Goal: Information Seeking & Learning: Check status

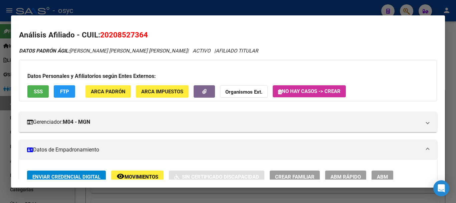
scroll to position [496, 0]
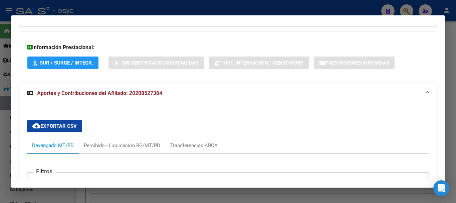
click at [99, 10] on div at bounding box center [228, 101] width 456 height 203
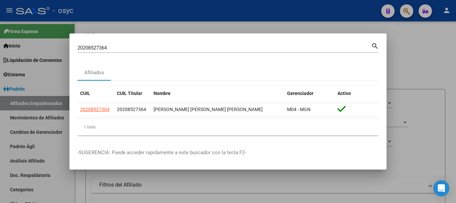
click at [117, 43] on div "20208527364 Buscar (apellido, dni, cuil, nro traspaso, cuit, obra social)" at bounding box center [224, 48] width 294 height 10
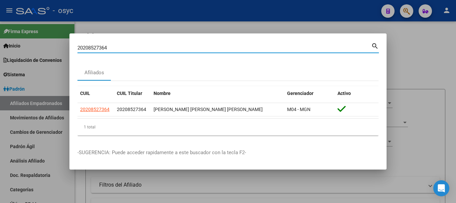
click at [118, 50] on input "20208527364" at bounding box center [224, 48] width 294 height 6
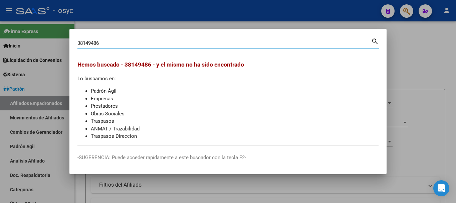
drag, startPoint x: 112, startPoint y: 43, endPoint x: 56, endPoint y: 43, distance: 56.1
click at [56, 43] on div "38149486 Buscar (apellido, dni, cuil, nro traspaso, cuit, obra social) search H…" at bounding box center [228, 101] width 456 height 203
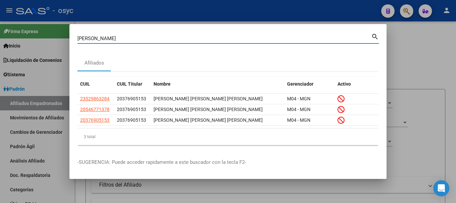
click at [111, 38] on input "aranda" at bounding box center [224, 38] width 294 height 6
paste input "38149486"
type input "38149486"
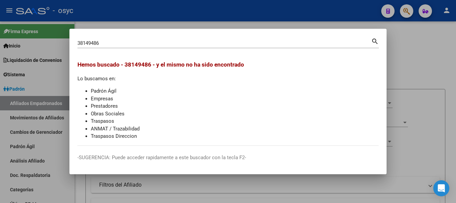
click at [303, 17] on div at bounding box center [228, 101] width 456 height 203
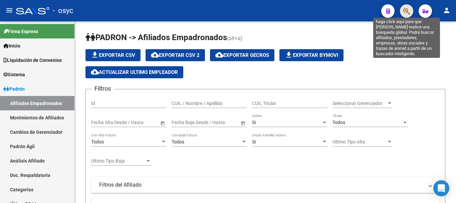
click at [407, 8] on icon "button" at bounding box center [406, 11] width 7 height 8
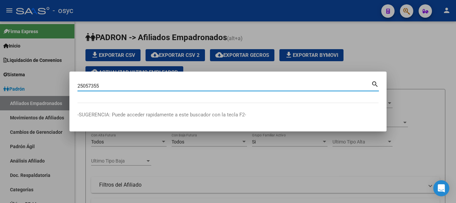
type input "25057355"
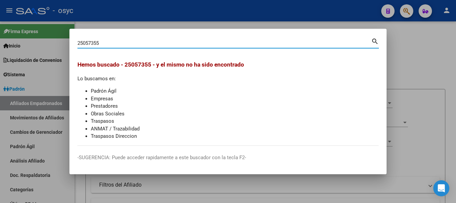
click at [96, 42] on input "25057355" at bounding box center [224, 43] width 294 height 6
click at [97, 42] on input "25057355" at bounding box center [224, 43] width 294 height 6
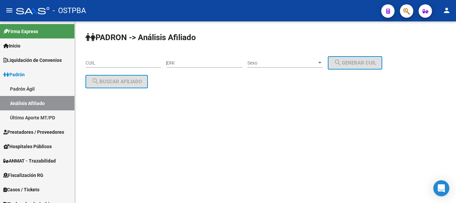
click at [396, 7] on div at bounding box center [403, 11] width 19 height 14
click at [401, 7] on div at bounding box center [403, 11] width 19 height 14
click at [402, 7] on button "button" at bounding box center [406, 10] width 13 height 13
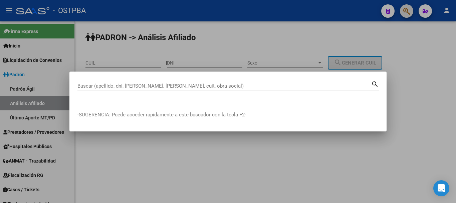
paste input "27317915859"
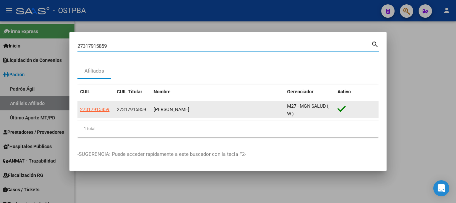
click at [99, 105] on app-link-go-to "27317915859" at bounding box center [94, 109] width 29 height 8
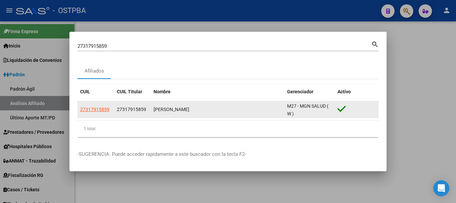
click at [99, 106] on span "27317915859" at bounding box center [94, 108] width 29 height 5
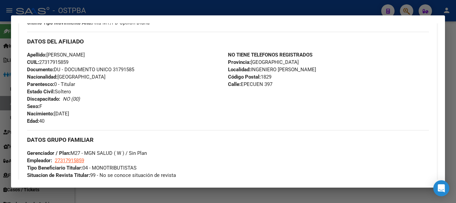
scroll to position [167, 0]
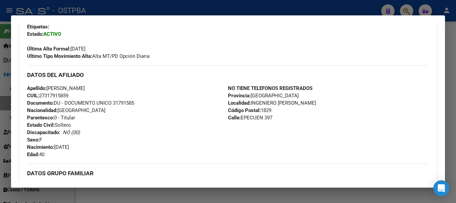
click at [79, 8] on div at bounding box center [228, 101] width 456 height 203
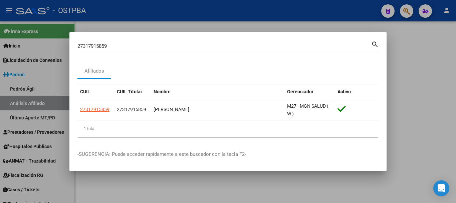
click at [99, 44] on input "27317915859" at bounding box center [224, 46] width 294 height 6
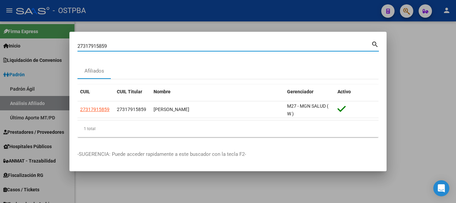
click at [99, 44] on input "27317915859" at bounding box center [224, 46] width 294 height 6
paste input "38613724"
type input "38613724"
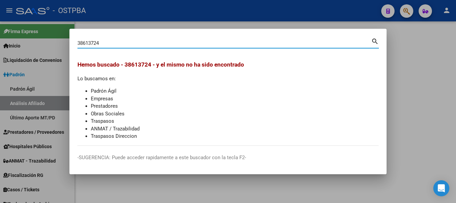
click at [122, 44] on input "38613724" at bounding box center [224, 43] width 294 height 6
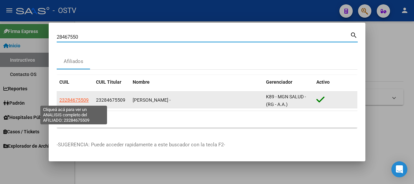
click at [84, 101] on span "23284675509" at bounding box center [73, 99] width 29 height 5
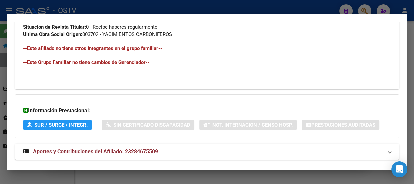
scroll to position [411, 0]
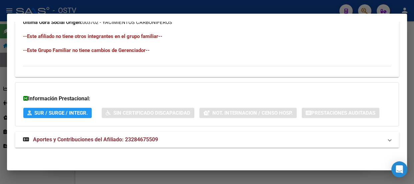
click at [147, 140] on strong "Aportes y Contribuciones del Afiliado: 23284675509" at bounding box center [90, 140] width 135 height 8
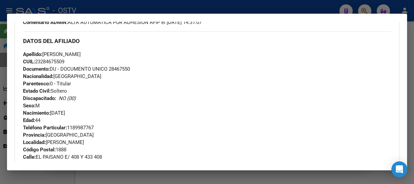
scroll to position [208, 0]
click at [122, 69] on span "Documento: DU - DOCUMENTO UNICO 28467550" at bounding box center [76, 69] width 107 height 6
copy span "28467550"
click at [85, 90] on div "Apellido: JOSE LUIS LEDESMA CUIL: 23284675509 Documento: DU - DOCUMENTO UNICO 2…" at bounding box center [207, 87] width 368 height 73
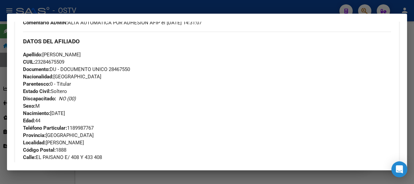
click at [206, 90] on div "Apellido: JOSE LUIS LEDESMA CUIL: 23284675509 Documento: DU - DOCUMENTO UNICO 2…" at bounding box center [207, 87] width 368 height 73
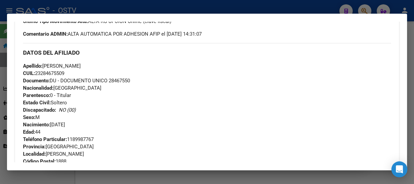
scroll to position [177, 0]
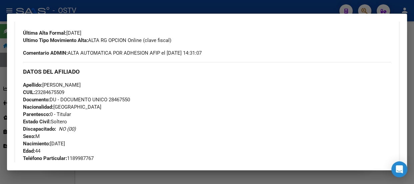
click at [139, 10] on div at bounding box center [207, 92] width 414 height 184
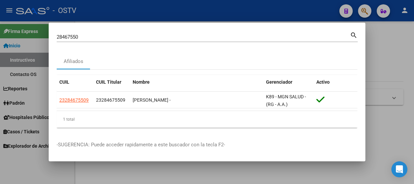
click at [126, 32] on div "28467550 Buscar (apellido, dni, cuil, nro traspaso, cuit, obra social)" at bounding box center [204, 37] width 294 height 10
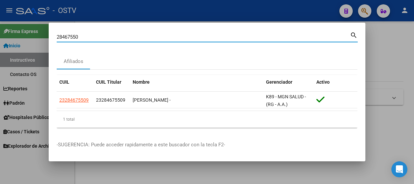
click at [126, 33] on div "28467550 Buscar (apellido, dni, cuil, nro traspaso, cuit, obra social)" at bounding box center [204, 37] width 294 height 10
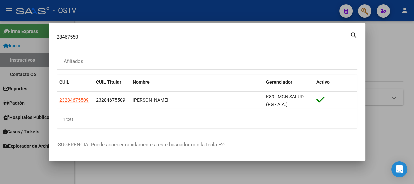
click at [126, 33] on div "28467550 Buscar (apellido, dni, cuil, nro traspaso, cuit, obra social)" at bounding box center [204, 37] width 294 height 10
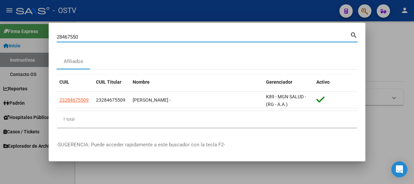
paste input "38613724"
click at [123, 36] on input "2846755038613724" at bounding box center [204, 37] width 294 height 6
paste input
type input "38613724"
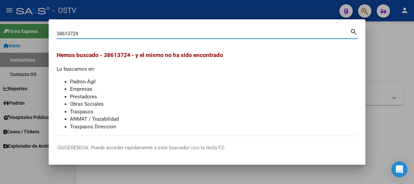
click at [90, 35] on input "38613724" at bounding box center [204, 34] width 294 height 6
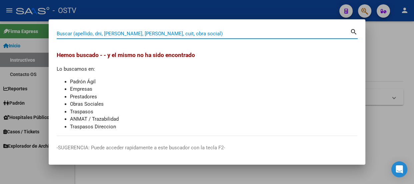
click at [94, 37] on div "Buscar (apellido, dni, cuil, nro traspaso, cuit, obra social)" at bounding box center [204, 34] width 294 height 10
click at [99, 32] on input "Buscar (apellido, dni, cuil, nro traspaso, cuit, obra social)" at bounding box center [204, 34] width 294 height 6
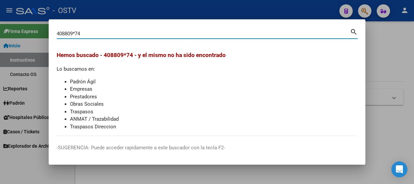
click at [76, 34] on input "408809*74" at bounding box center [204, 34] width 294 height 6
type input "40880974"
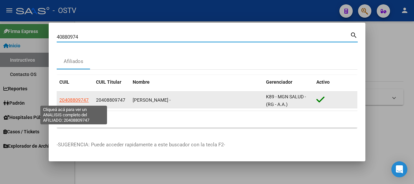
click at [84, 98] on span "20408809747" at bounding box center [73, 99] width 29 height 5
type textarea "20408809747"
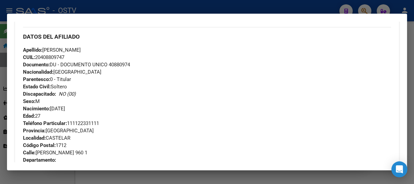
scroll to position [152, 0]
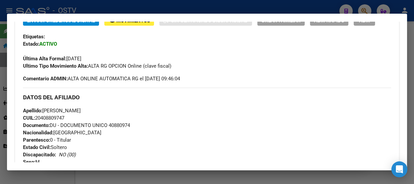
click at [100, 103] on div "DATOS DEL AFILIADO" at bounding box center [207, 97] width 368 height 19
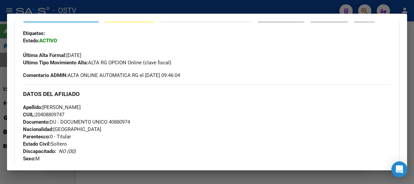
scroll to position [121, 0]
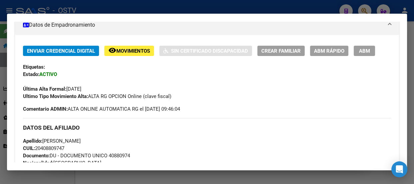
click at [115, 4] on div at bounding box center [207, 92] width 414 height 184
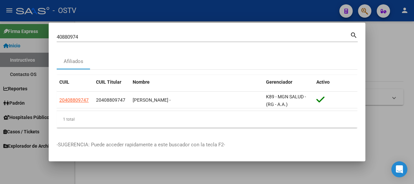
click at [116, 36] on input "40880974" at bounding box center [204, 37] width 294 height 6
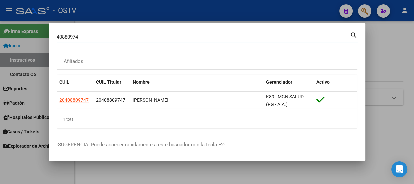
click at [116, 36] on input "40880974" at bounding box center [204, 37] width 294 height 6
type input "39114005"
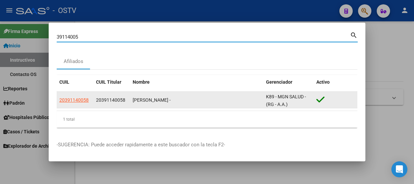
click at [72, 94] on datatable-body-cell "20391140058" at bounding box center [75, 100] width 37 height 16
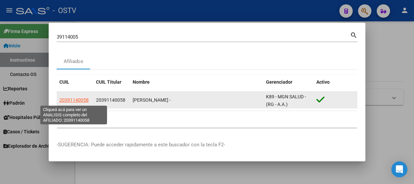
click at [83, 99] on span "20391140058" at bounding box center [73, 99] width 29 height 5
type textarea "20391140058"
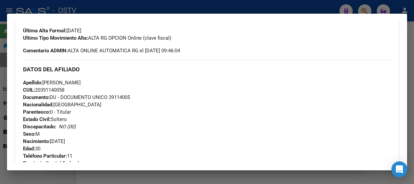
scroll to position [169, 0]
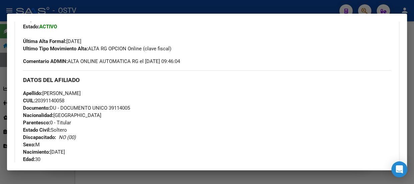
click at [110, 108] on span "Documento: DU - DOCUMENTO UNICO 39114005" at bounding box center [76, 108] width 107 height 6
click at [107, 7] on div at bounding box center [207, 92] width 414 height 184
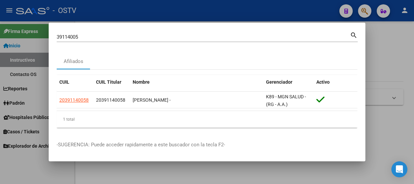
click at [128, 40] on input "39114005" at bounding box center [204, 37] width 294 height 6
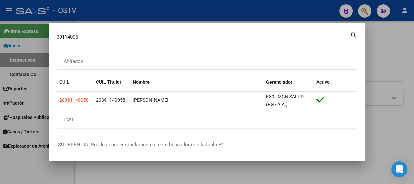
click at [128, 40] on input "39114005" at bounding box center [204, 37] width 294 height 6
paste input "23284675509"
type input "23284675509"
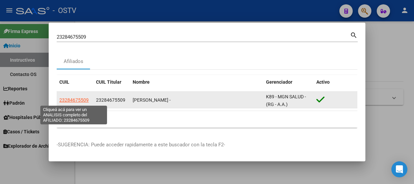
click at [83, 97] on span "23284675509" at bounding box center [73, 99] width 29 height 5
type textarea "23284675509"
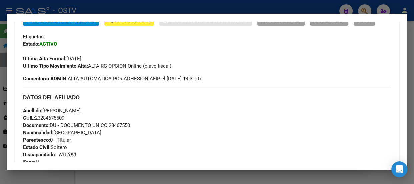
scroll to position [182, 0]
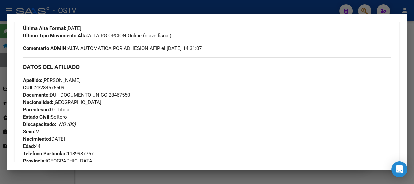
click at [250, 9] on div at bounding box center [207, 92] width 414 height 184
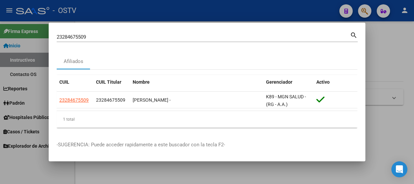
click at [228, 38] on input "23284675509" at bounding box center [204, 37] width 294 height 6
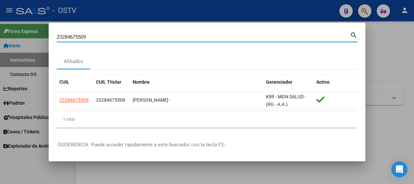
click at [228, 38] on input "23284675509" at bounding box center [204, 37] width 294 height 6
paste input "7347149352"
type input "27347149352"
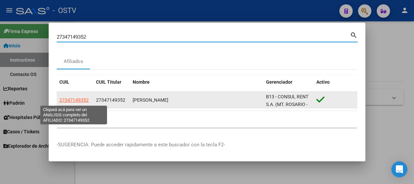
click at [74, 102] on span "27347149352" at bounding box center [73, 99] width 29 height 5
type textarea "27347149352"
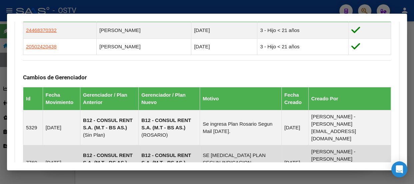
scroll to position [555, 0]
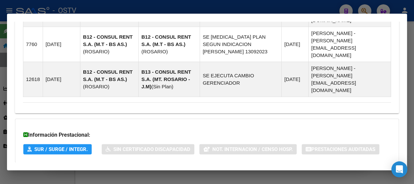
click at [194, 172] on mat-panel-title "Aportes y Contribuciones del Afiliado: 27347149352" at bounding box center [203, 176] width 360 height 8
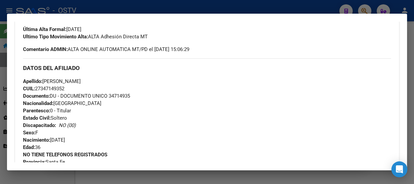
scroll to position [152, 0]
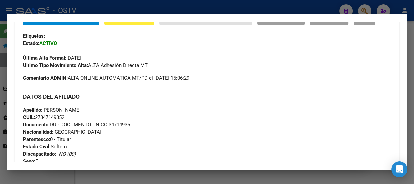
click at [50, 118] on span "CUIL: 27347149352" at bounding box center [43, 117] width 41 height 6
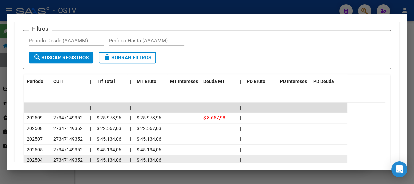
scroll to position [820, 0]
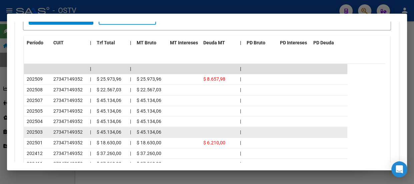
click at [210, 127] on datatable-body-cell at bounding box center [219, 132] width 37 height 10
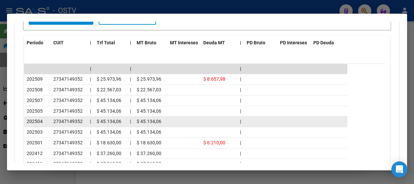
drag, startPoint x: 272, startPoint y: 83, endPoint x: 195, endPoint y: 84, distance: 77.1
click at [195, 116] on div "202504 27347149352 | $ 45.134,06 | $ 45.134,06 |" at bounding box center [186, 121] width 324 height 11
drag, startPoint x: 191, startPoint y: 84, endPoint x: 201, endPoint y: 81, distance: 10.7
click at [191, 116] on datatable-body-cell at bounding box center [184, 121] width 33 height 10
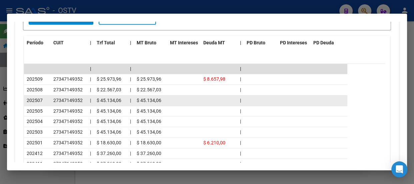
drag, startPoint x: 214, startPoint y: 107, endPoint x: 50, endPoint y: 61, distance: 169.7
click at [50, 64] on datatable-scroller "| | | 202509 27347149352 | $ 25.973,96 | $ 25.973,96 $ 8.657,98 | 202508 273471…" at bounding box center [205, 122] width 362 height 116
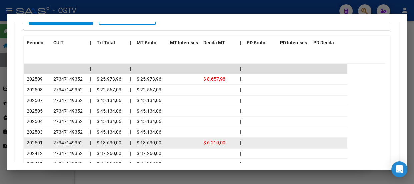
drag, startPoint x: 23, startPoint y: 41, endPoint x: 167, endPoint y: 109, distance: 159.0
click at [167, 109] on div "Filtros Período Desde (AAAAMM) Período Hasta (AAAAMM) search Buscar Registros d…" at bounding box center [207, 90] width 368 height 219
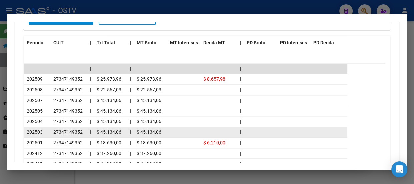
click at [195, 127] on datatable-body-cell at bounding box center [184, 132] width 33 height 10
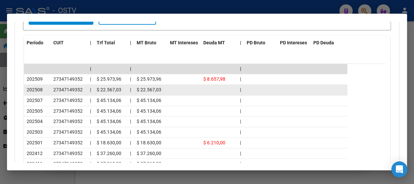
drag, startPoint x: 145, startPoint y: 110, endPoint x: 33, endPoint y: 49, distance: 127.4
click at [33, 64] on datatable-scroller "| | | 202509 27347149352 | $ 25.973,96 | $ 25.973,96 $ 8.657,98 | 202508 273471…" at bounding box center [205, 122] width 362 height 116
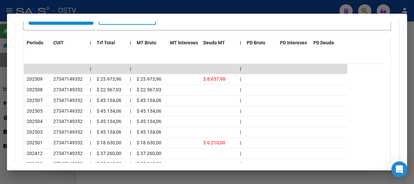
drag, startPoint x: 20, startPoint y: 41, endPoint x: 213, endPoint y: 116, distance: 207.3
click at [211, 135] on div "cloud_download Exportar CSV Devengado MT/PD Percibido - Liquidación RG/MT/PD Tr…" at bounding box center [207, 73] width 384 height 274
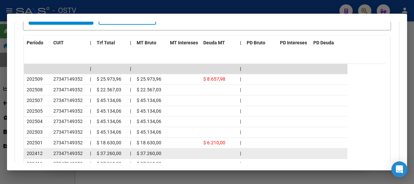
click at [212, 149] on datatable-body-cell at bounding box center [219, 154] width 37 height 10
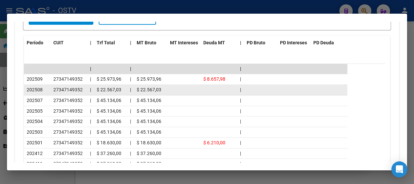
drag, startPoint x: 263, startPoint y: 137, endPoint x: 33, endPoint y: 58, distance: 243.1
click at [33, 64] on datatable-scroller "| | | 202509 27347149352 | $ 25.973,96 | $ 25.973,96 $ 8.657,98 | 202508 273471…" at bounding box center [205, 122] width 362 height 116
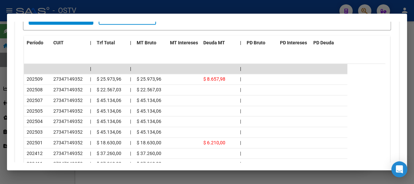
drag, startPoint x: 25, startPoint y: 43, endPoint x: 261, endPoint y: 133, distance: 252.8
click at [261, 133] on datatable-scroller "| | | 202509 27347149352 | $ 25.973,96 | $ 25.973,96 $ 8.657,98 | 202508 273471…" at bounding box center [205, 122] width 362 height 116
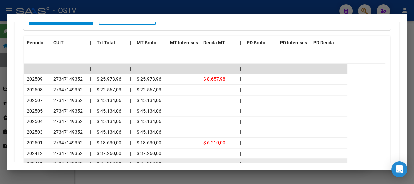
click at [283, 159] on datatable-body-cell at bounding box center [294, 164] width 33 height 10
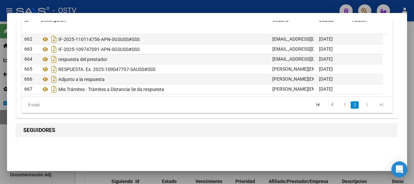
scroll to position [372, 0]
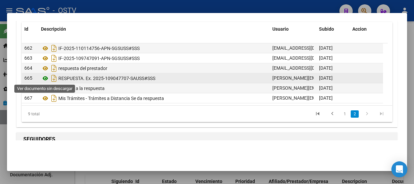
click at [46, 79] on icon at bounding box center [45, 78] width 9 height 8
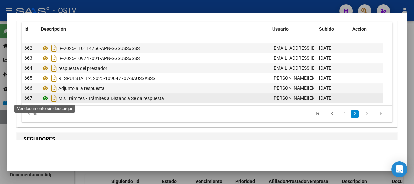
click at [44, 96] on icon at bounding box center [45, 98] width 9 height 8
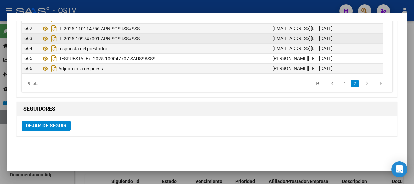
scroll to position [30, 0]
